Goal: Book appointment/travel/reservation

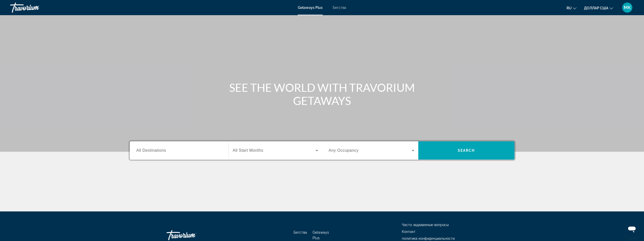
click at [175, 152] on input "Destination All Destinations" at bounding box center [179, 151] width 86 height 6
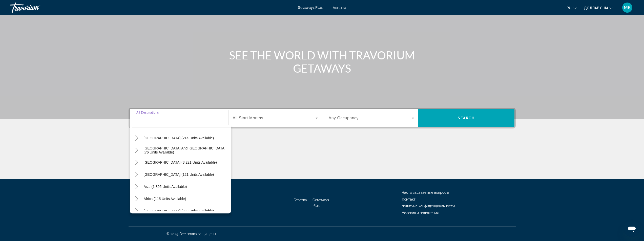
scroll to position [82, 0]
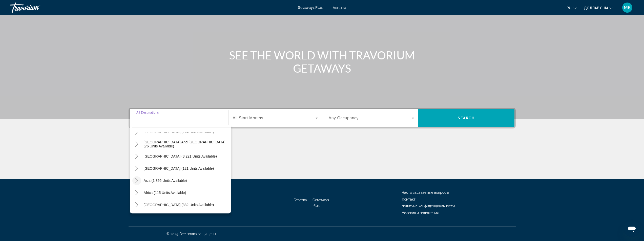
click at [136, 182] on icon "Toggle Asia (1,895 units available)" at bounding box center [136, 180] width 5 height 5
click at [135, 193] on icon "Toggle Africa (115 units available)" at bounding box center [136, 192] width 5 height 5
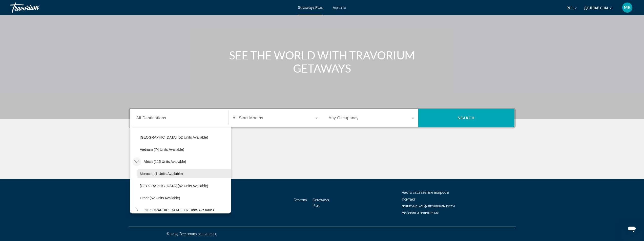
scroll to position [252, 0]
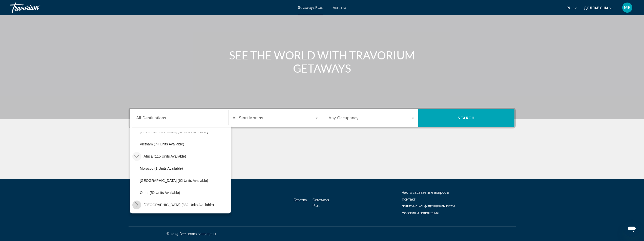
click at [136, 203] on icon "Toggle Middle East (332 units available)" at bounding box center [136, 204] width 3 height 5
click at [338, 7] on font "Бегства" at bounding box center [339, 8] width 13 height 4
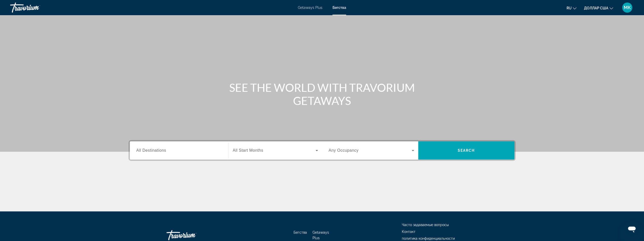
click at [163, 150] on span "All Destinations" at bounding box center [151, 150] width 30 height 4
click at [163, 150] on input "Destination All Destinations" at bounding box center [179, 151] width 86 height 6
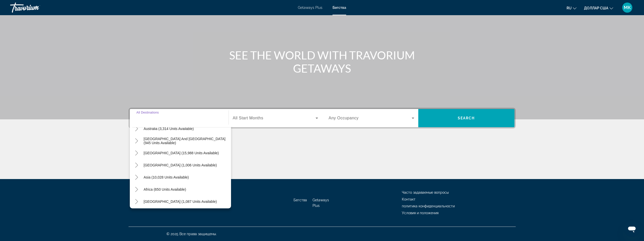
scroll to position [82, 0]
click at [137, 200] on icon "Toggle Middle East (1,087 units available)" at bounding box center [136, 199] width 3 height 5
click at [260, 117] on span "All Start Months" at bounding box center [248, 118] width 31 height 4
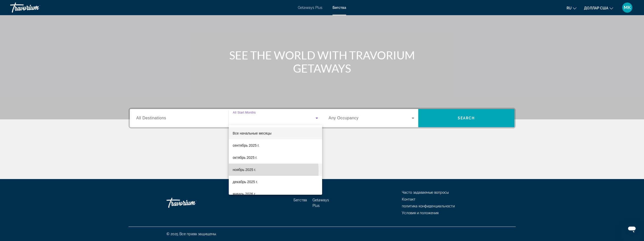
click at [252, 171] on font "ноябрь 2025 г." at bounding box center [244, 170] width 23 height 4
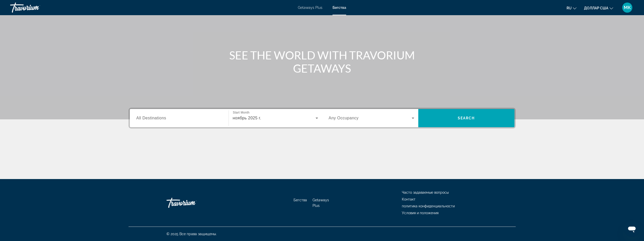
click at [350, 119] on span "Any Occupancy" at bounding box center [344, 118] width 30 height 4
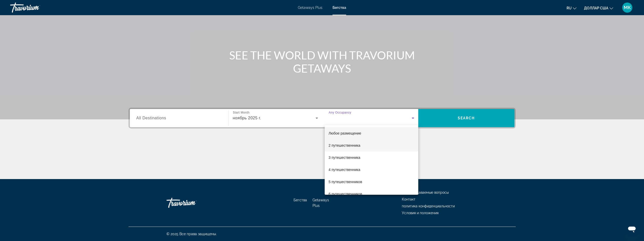
click at [336, 146] on font "2 путешественника" at bounding box center [345, 145] width 32 height 4
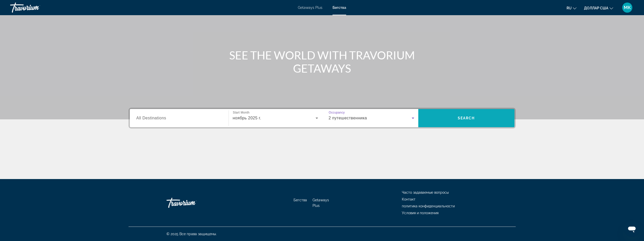
click at [475, 120] on span "Search widget" at bounding box center [466, 118] width 96 height 12
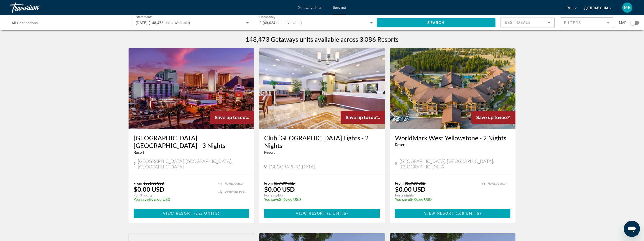
click at [51, 25] on input "Destination All Destinations" at bounding box center [68, 23] width 113 height 6
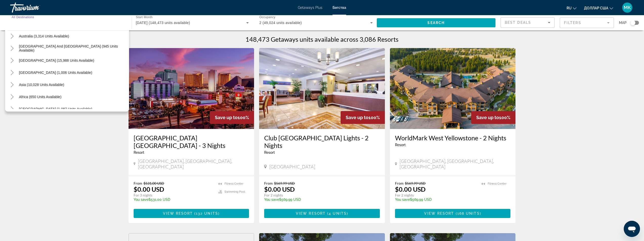
scroll to position [82, 0]
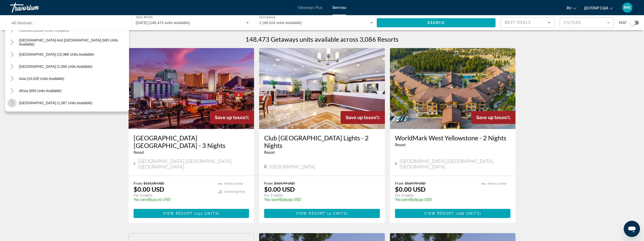
click at [12, 103] on icon "Toggle Middle East (1,087 units available)" at bounding box center [12, 102] width 5 height 5
click at [22, 103] on span "[GEOGRAPHIC_DATA] (198 units available)" at bounding box center [50, 103] width 70 height 4
type input "**********"
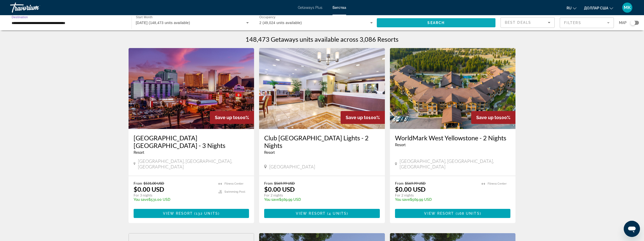
click at [398, 22] on span "Search widget" at bounding box center [436, 23] width 119 height 12
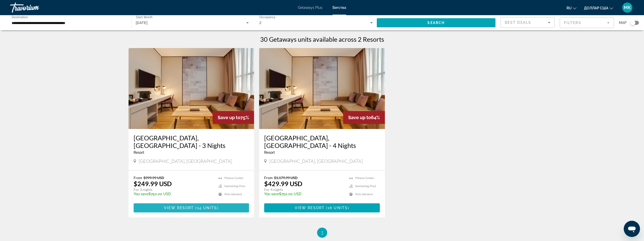
click at [189, 202] on span "Основное содержание" at bounding box center [192, 208] width 116 height 12
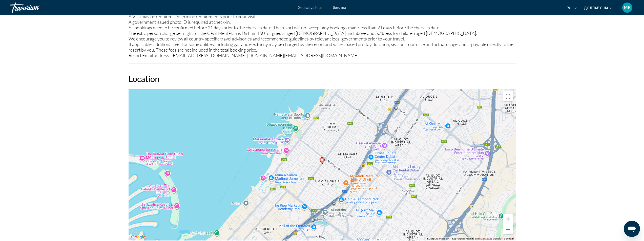
scroll to position [625, 0]
